Goal: Transaction & Acquisition: Book appointment/travel/reservation

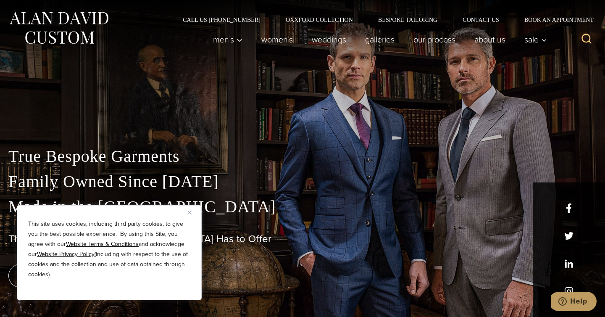
click at [189, 212] on img "Close" at bounding box center [190, 212] width 4 height 4
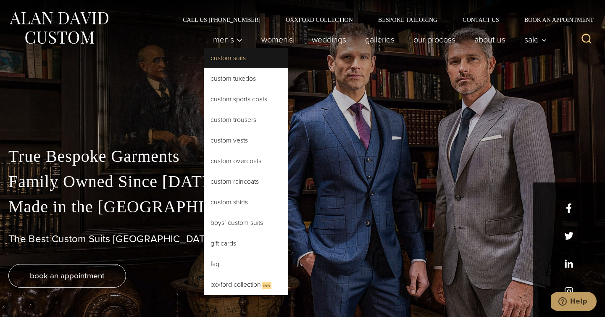
click at [229, 60] on link "Custom Suits" at bounding box center [246, 58] width 84 height 20
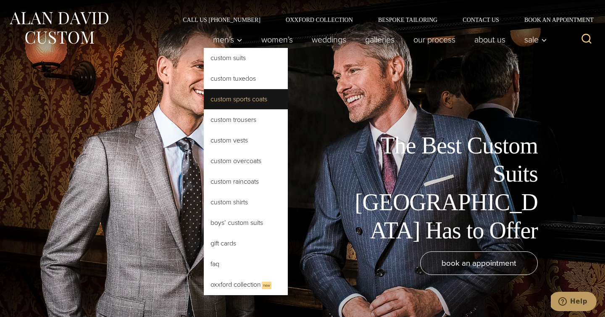
click at [246, 106] on link "Custom Sports Coats" at bounding box center [246, 99] width 84 height 20
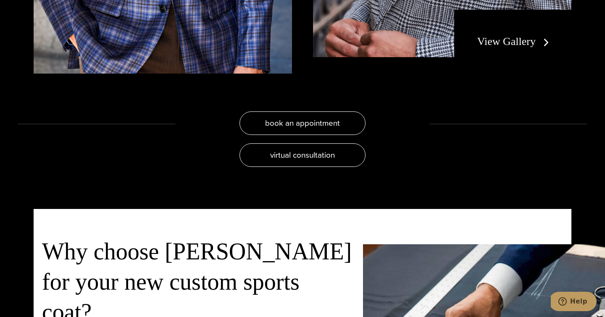
scroll to position [1731, 0]
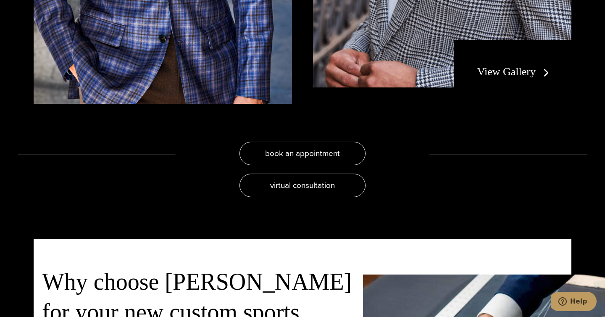
click at [536, 60] on div "View Gallery" at bounding box center [512, 72] width 117 height 64
click at [522, 77] on link "View Gallery" at bounding box center [514, 71] width 75 height 12
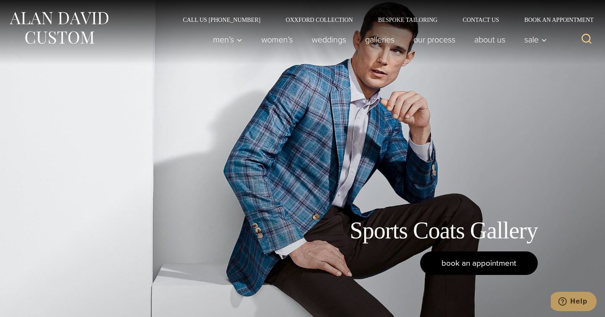
click at [492, 266] on span "book an appointment" at bounding box center [478, 263] width 75 height 12
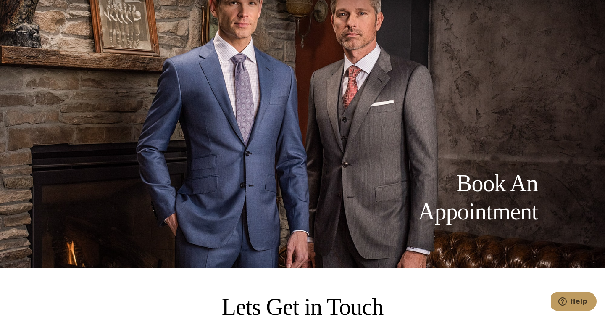
scroll to position [13, 0]
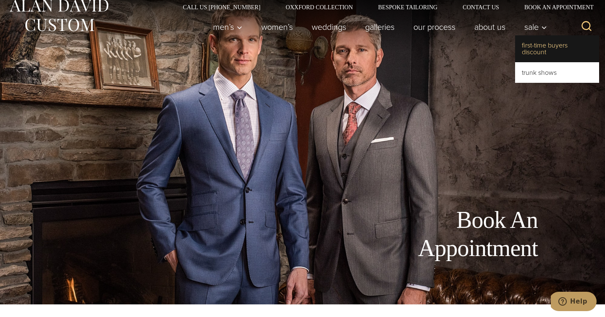
click at [531, 40] on link "First-Time Buyers Discount" at bounding box center [557, 48] width 84 height 27
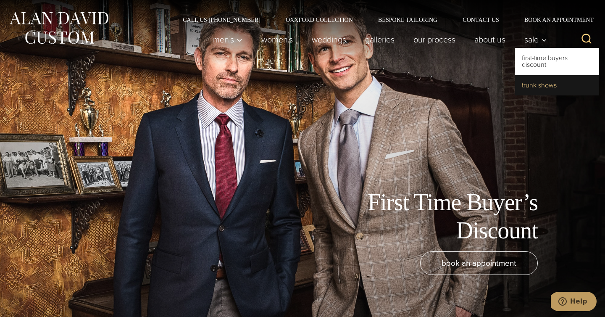
click at [536, 86] on link "Trunk Shows" at bounding box center [557, 85] width 84 height 20
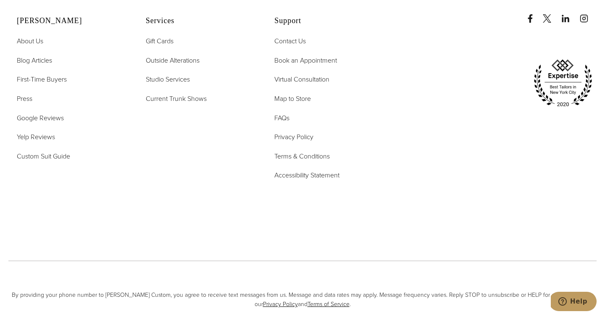
scroll to position [3360, 0]
